Goal: Check status: Check status

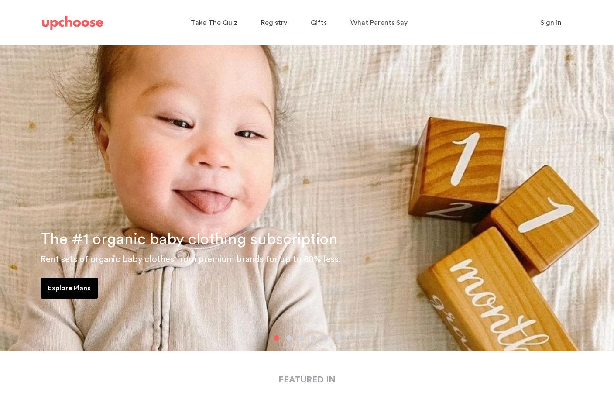
click at [555, 24] on span "Sign in" at bounding box center [550, 22] width 21 height 7
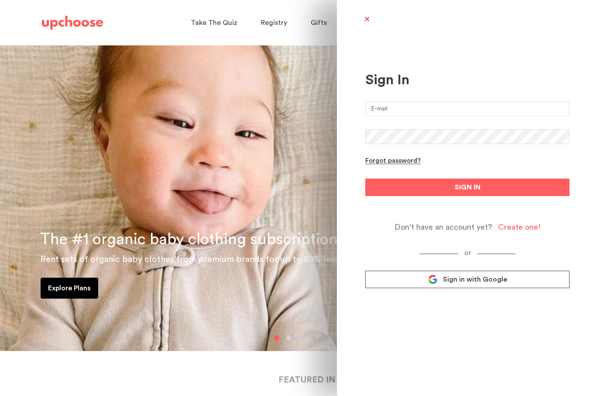
click at [411, 113] on input "email" at bounding box center [467, 108] width 204 height 15
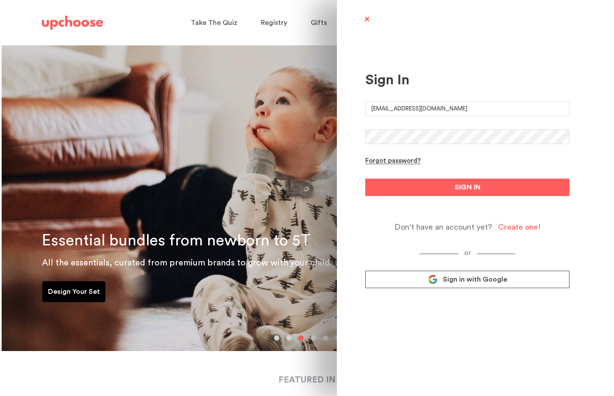
type input "[EMAIL_ADDRESS][DOMAIN_NAME]"
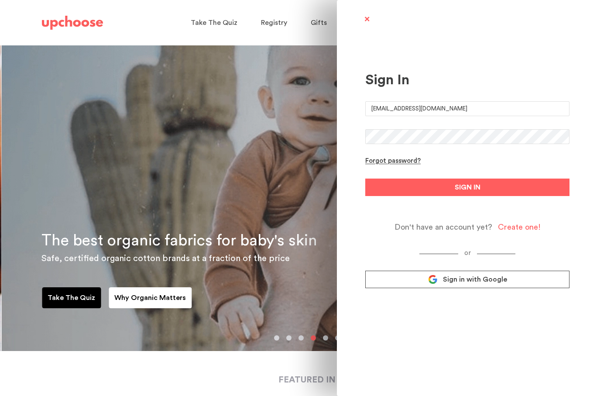
click at [365, 179] on button "SIGN IN" at bounding box center [467, 187] width 204 height 17
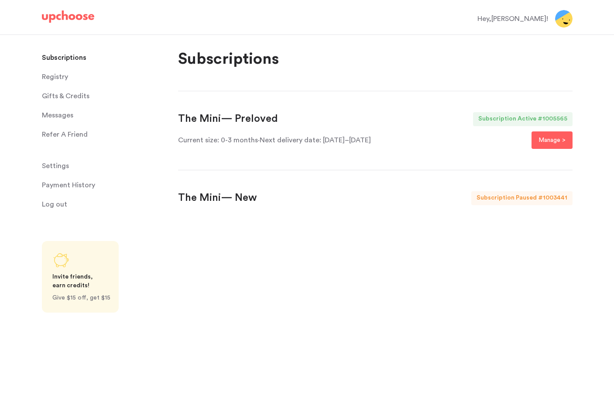
click at [248, 120] on div "The Mini — Preloved" at bounding box center [228, 119] width 100 height 14
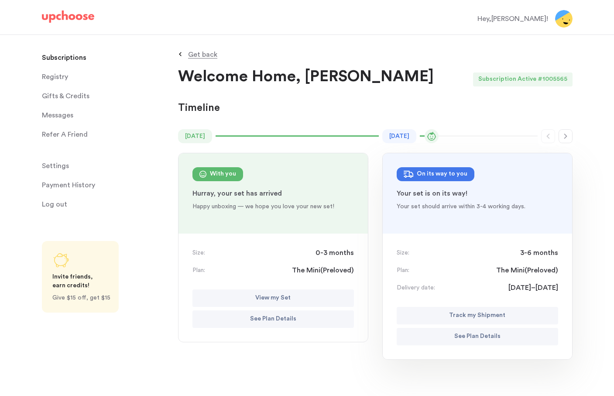
click at [482, 342] on button "See Plan Details" at bounding box center [478, 336] width 162 height 17
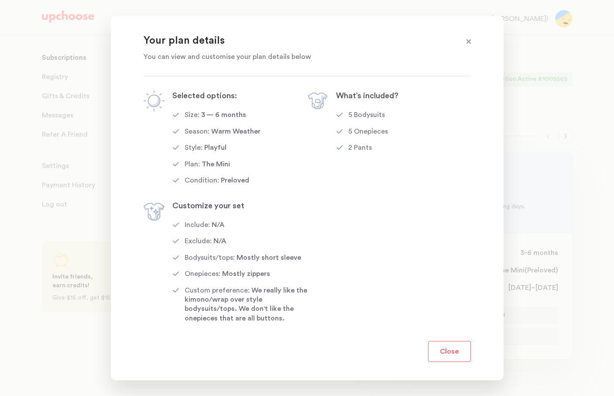
click at [448, 350] on button "Close" at bounding box center [449, 351] width 43 height 21
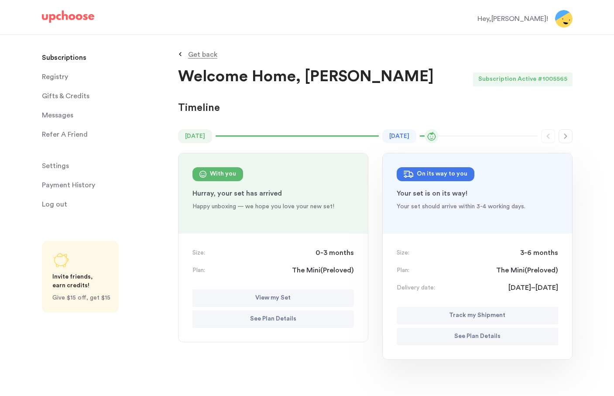
click at [306, 296] on button "View my Set" at bounding box center [274, 297] width 162 height 17
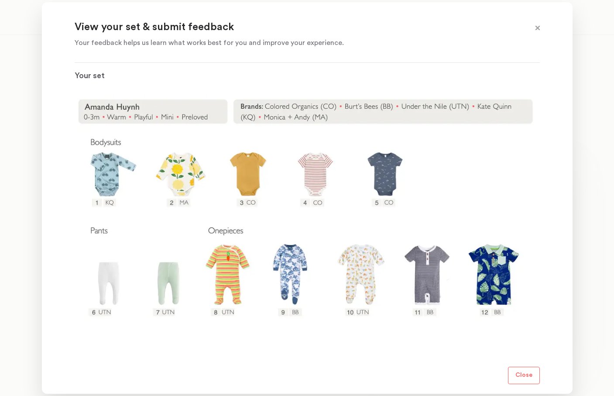
scroll to position [101, 0]
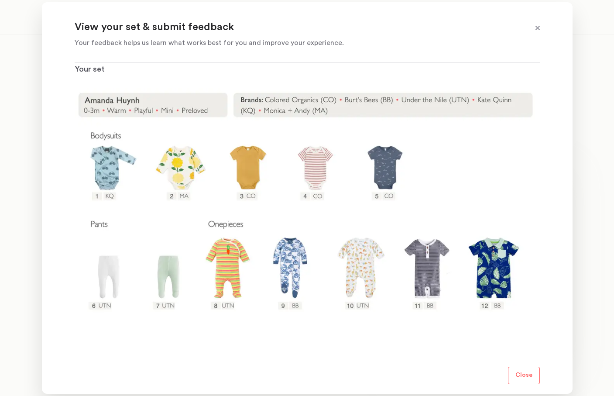
click at [538, 27] on span at bounding box center [537, 28] width 11 height 11
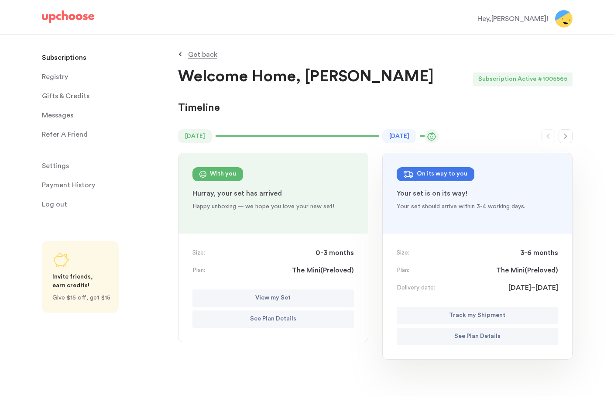
click at [444, 176] on div "On its way to you" at bounding box center [442, 174] width 51 height 10
click at [317, 319] on button "See Plan Details" at bounding box center [274, 318] width 162 height 17
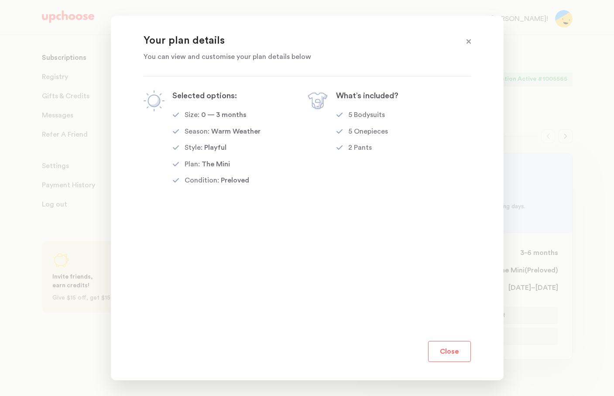
click at [453, 347] on button "Close" at bounding box center [449, 351] width 43 height 21
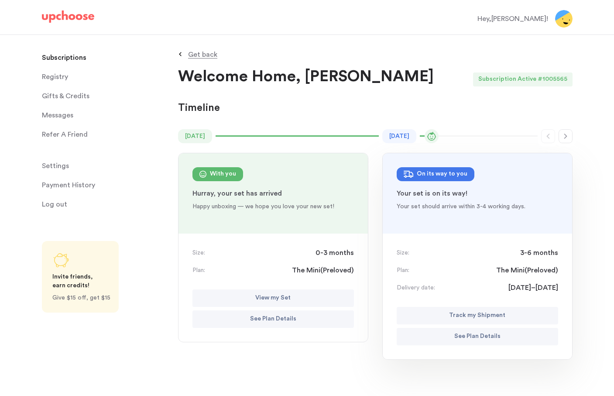
click at [476, 334] on p "See Plan Details" at bounding box center [477, 336] width 46 height 10
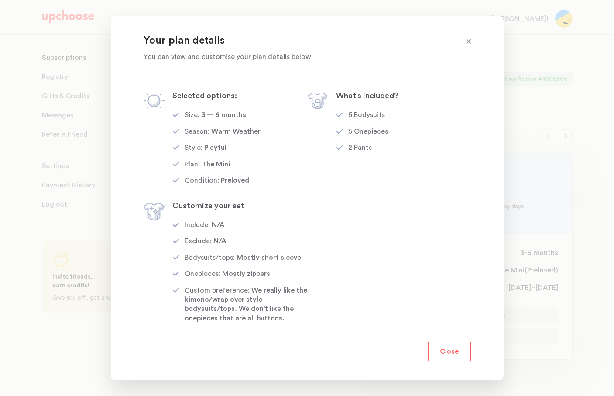
click at [449, 348] on button "Close" at bounding box center [449, 351] width 43 height 21
